Goal: Task Accomplishment & Management: Use online tool/utility

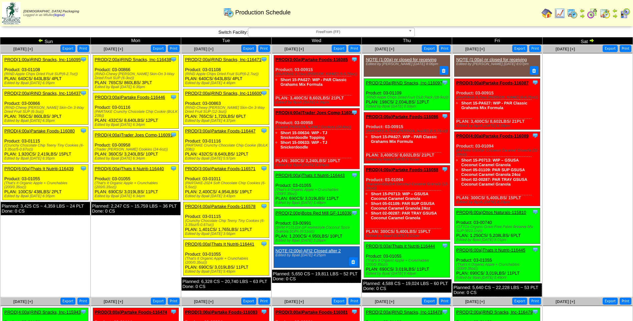
click at [411, 30] on b at bounding box center [411, 32] width 6 height 9
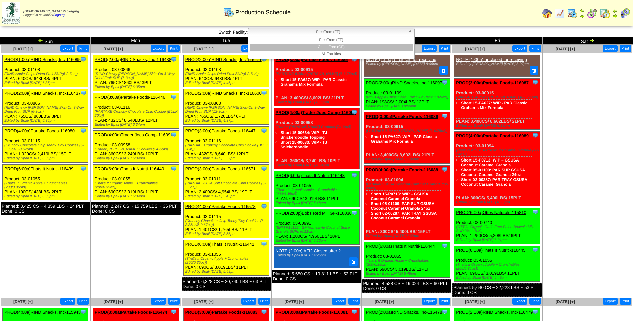
click at [402, 48] on li "GlutenFree (GF)" at bounding box center [330, 47] width 163 height 7
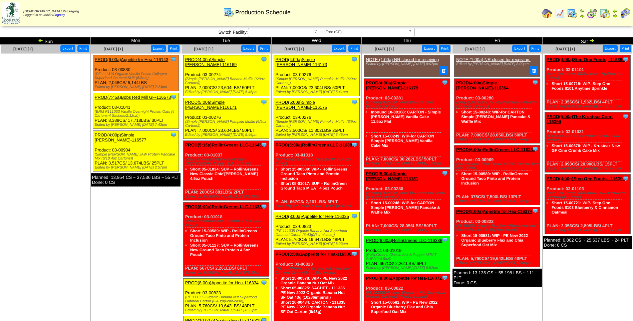
click at [302, 59] on link "PROD(4:00a)Simple [PERSON_NAME]-116173" at bounding box center [301, 62] width 52 height 10
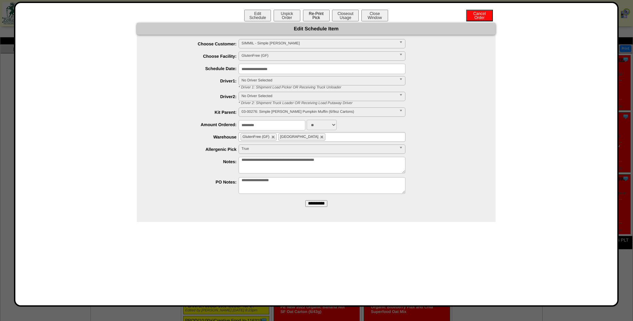
click at [317, 14] on button "Re-Print Pick" at bounding box center [316, 16] width 27 height 12
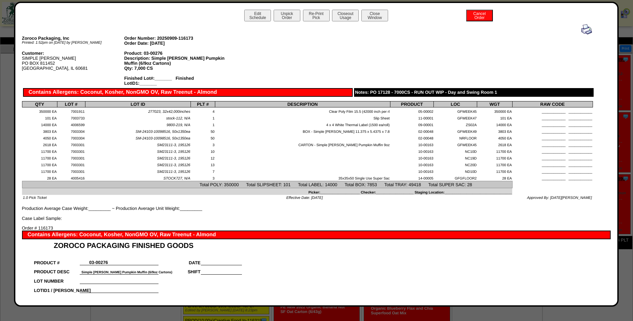
click at [582, 29] on img at bounding box center [586, 29] width 11 height 11
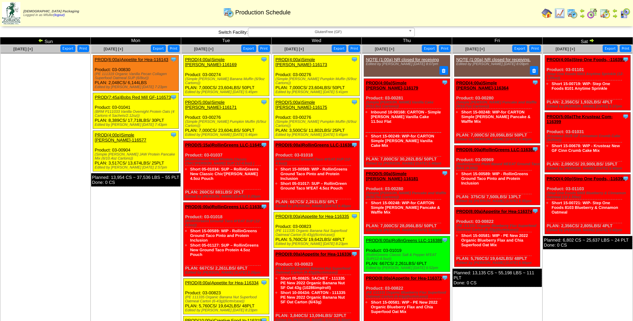
click at [314, 100] on link "PROD(5:00a)Simple [PERSON_NAME]-116175" at bounding box center [301, 105] width 52 height 10
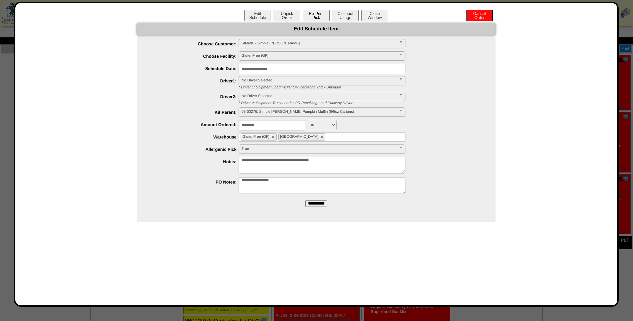
click at [321, 19] on button "Re-Print Pick" at bounding box center [316, 16] width 27 height 12
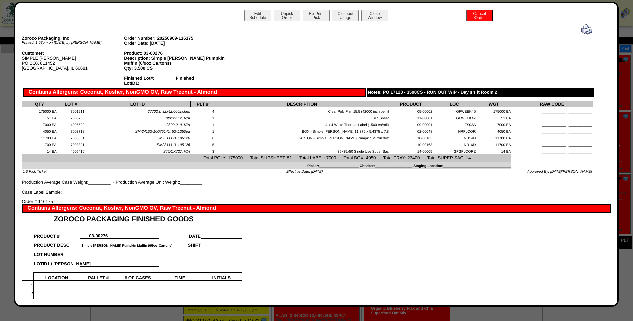
click at [581, 26] on img at bounding box center [586, 29] width 11 height 11
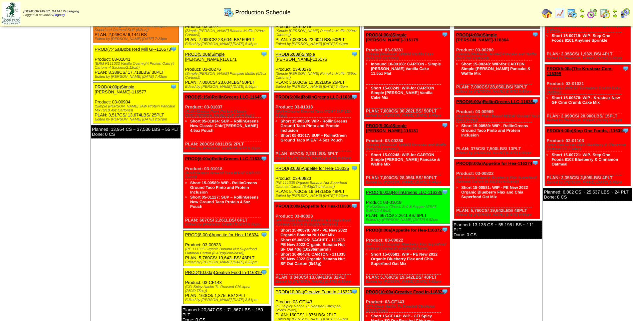
scroll to position [67, 0]
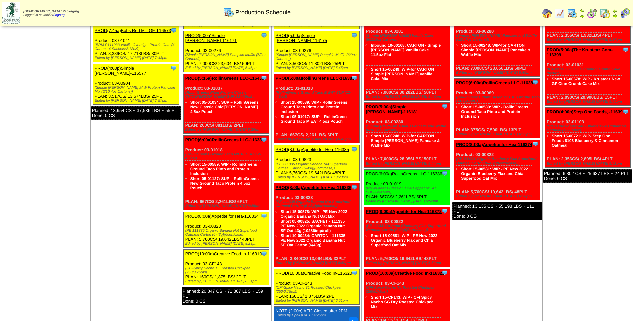
click at [314, 147] on link "PROD(8:00a)Appetite for Hea-116335" at bounding box center [311, 149] width 73 height 5
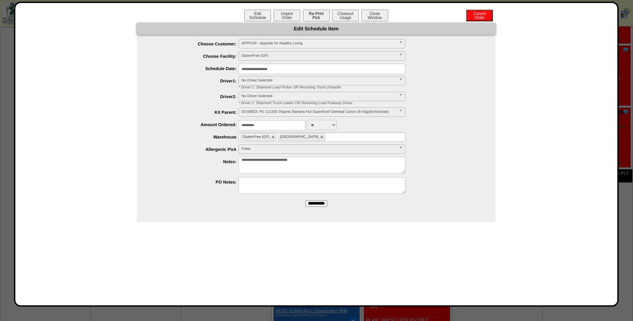
click at [313, 19] on button "Re-Print Pick" at bounding box center [316, 16] width 27 height 12
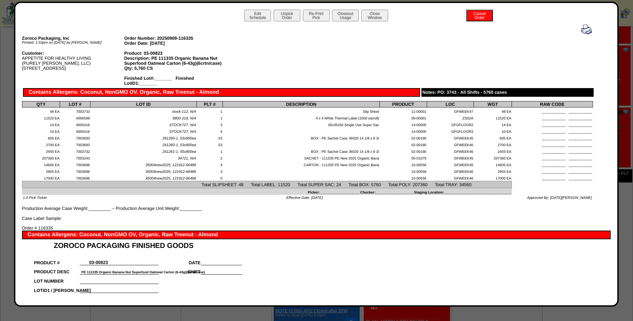
click at [581, 29] on img at bounding box center [586, 29] width 11 height 11
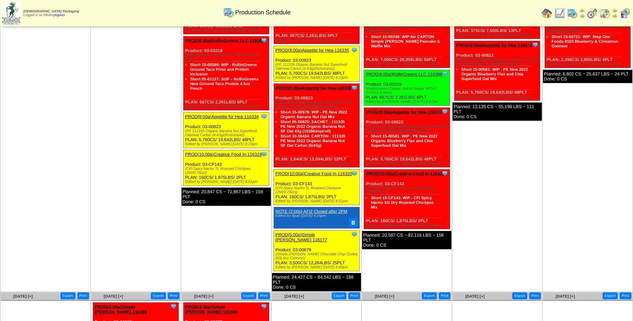
scroll to position [167, 0]
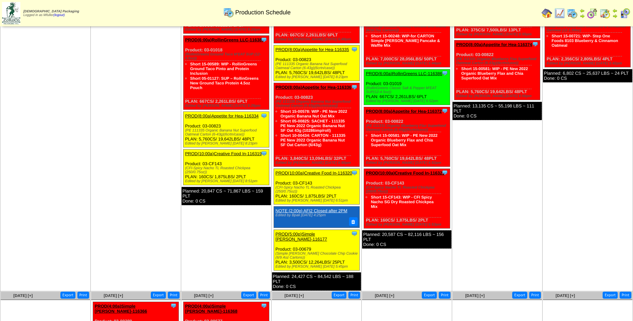
click at [300, 170] on link "PROD(10:00a)Creative Food In-116320" at bounding box center [313, 172] width 77 height 5
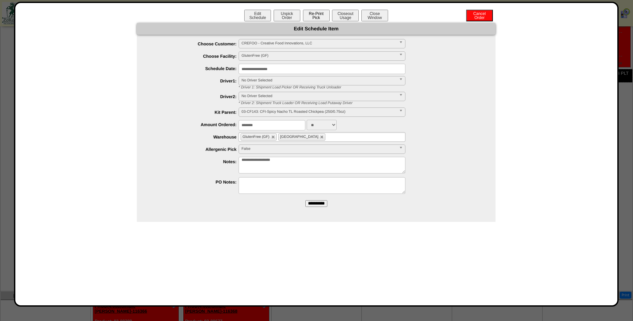
click at [321, 15] on button "Re-Print Pick" at bounding box center [316, 16] width 27 height 12
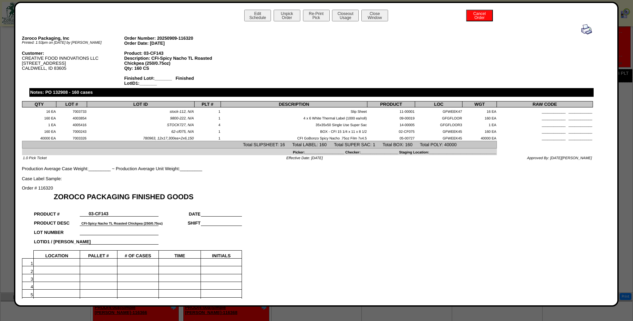
click at [581, 30] on img at bounding box center [586, 29] width 11 height 11
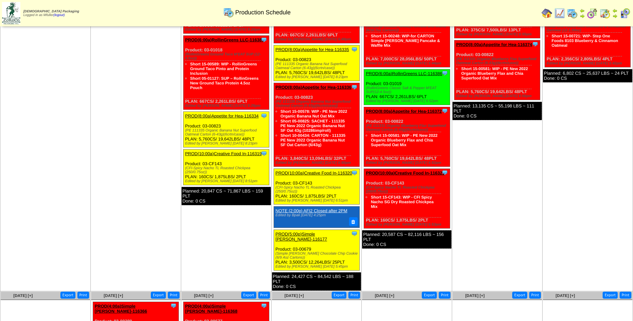
scroll to position [200, 0]
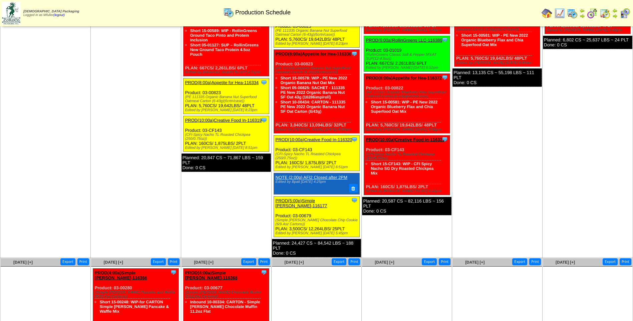
click at [313, 198] on link "PROD(5:00p)Simple [PERSON_NAME]-116177" at bounding box center [301, 203] width 52 height 10
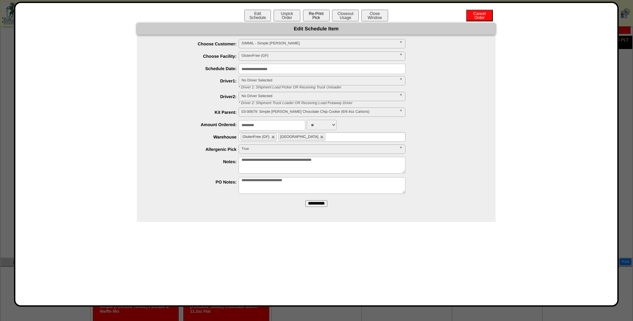
click at [316, 17] on button "Re-Print Pick" at bounding box center [316, 16] width 27 height 12
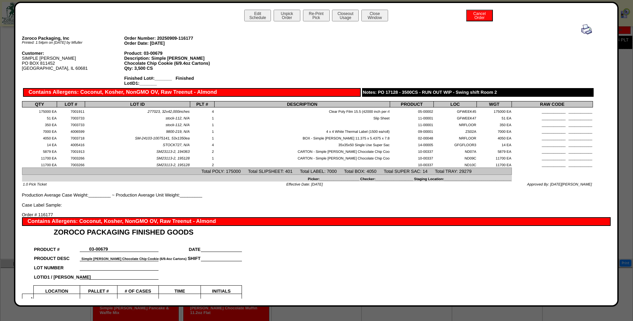
click at [583, 30] on img at bounding box center [586, 29] width 11 height 11
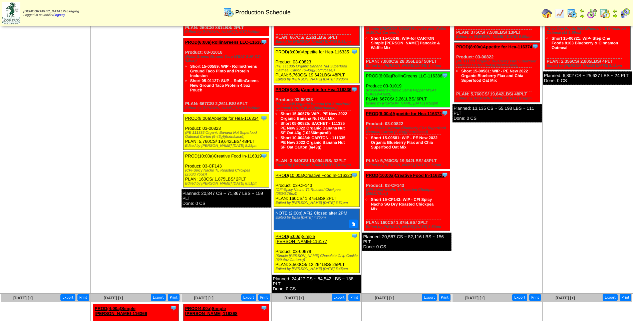
scroll to position [167, 0]
